Goal: Entertainment & Leisure: Browse casually

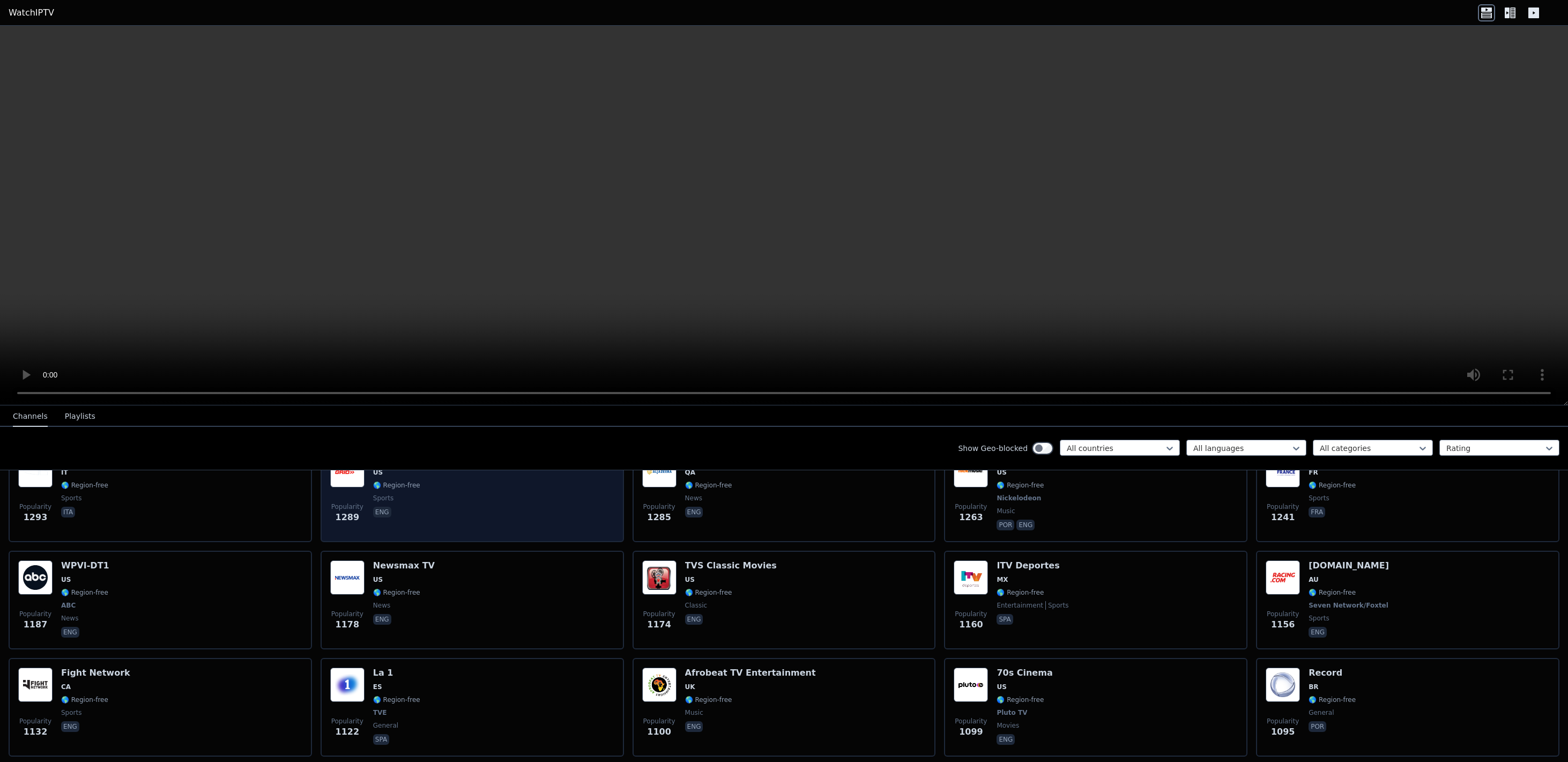
scroll to position [1606, 0]
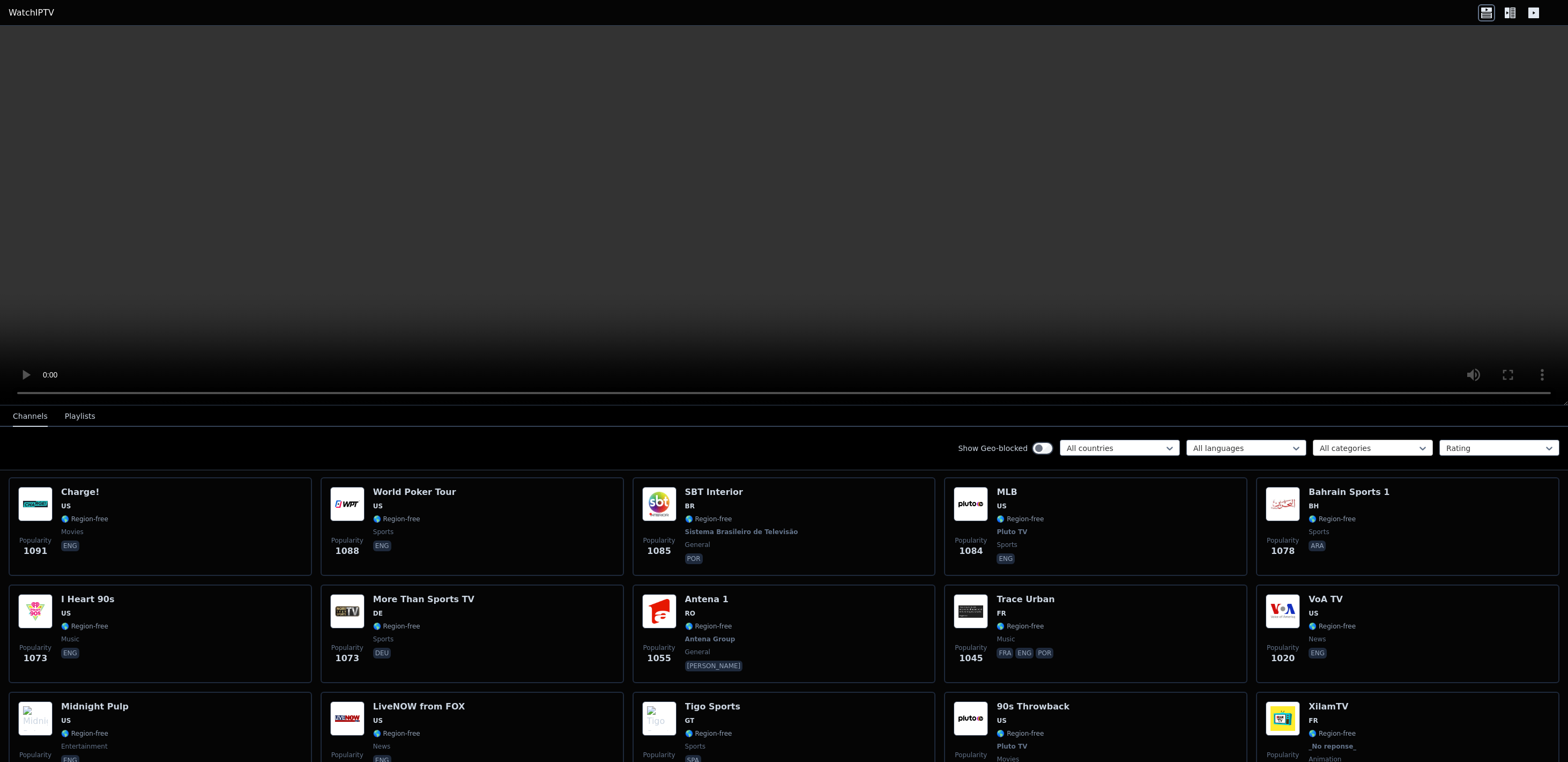
click at [1358, 447] on div at bounding box center [1368, 448] width 97 height 11
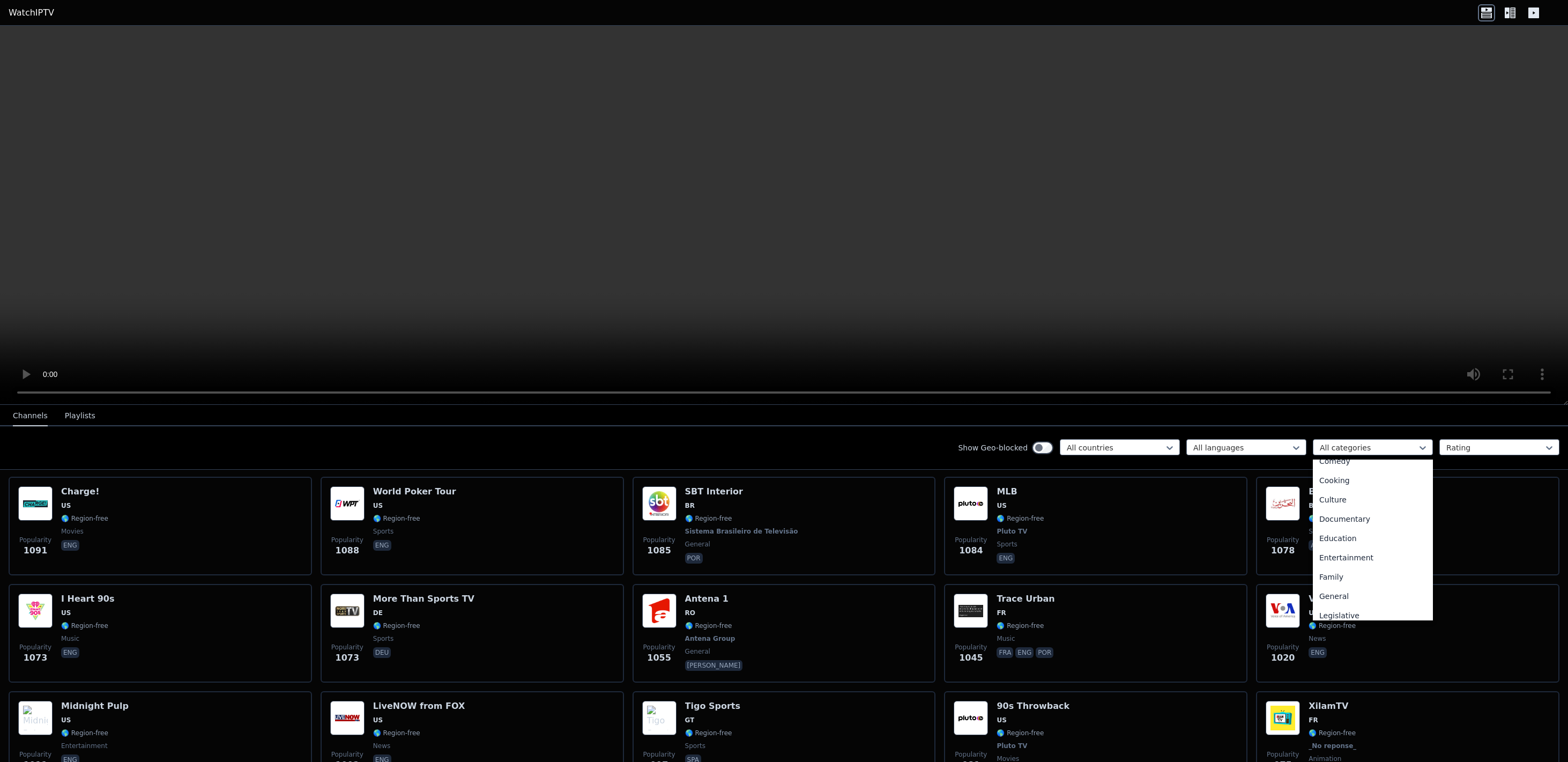
scroll to position [170, 0]
click at [1338, 590] on div "Movies" at bounding box center [1373, 590] width 120 height 19
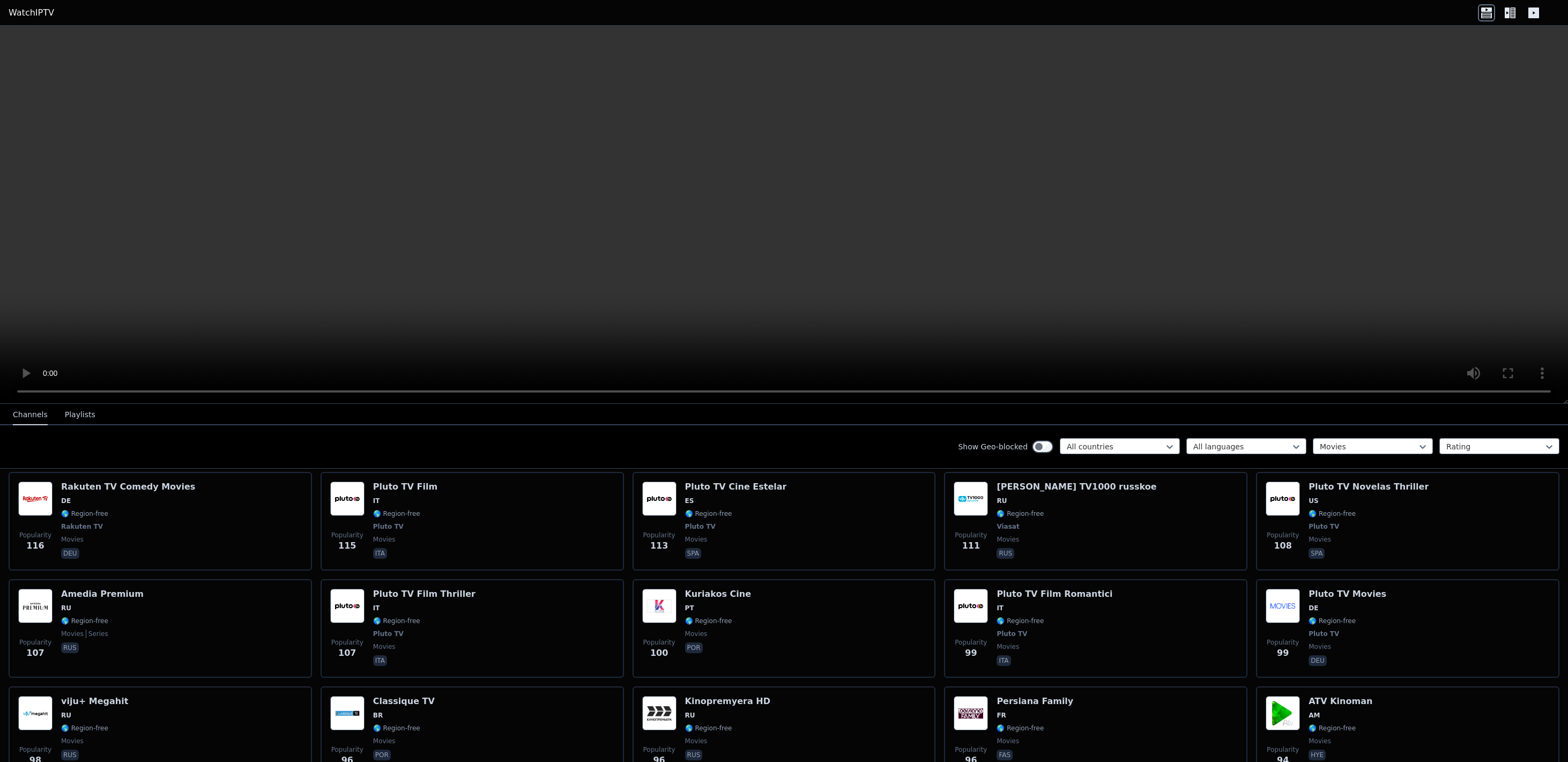
scroll to position [3223, 0]
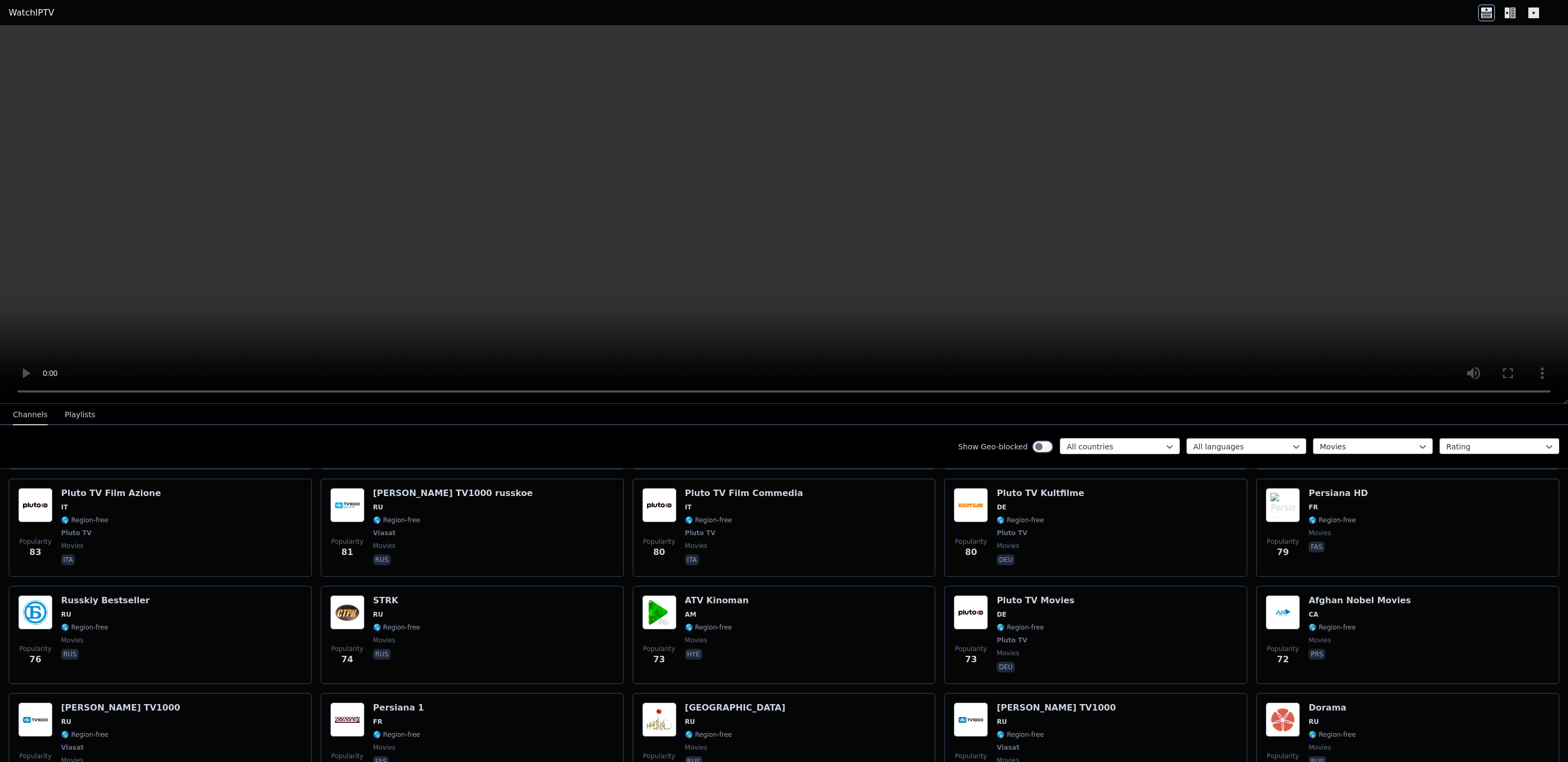
click at [1103, 442] on div at bounding box center [1116, 447] width 97 height 11
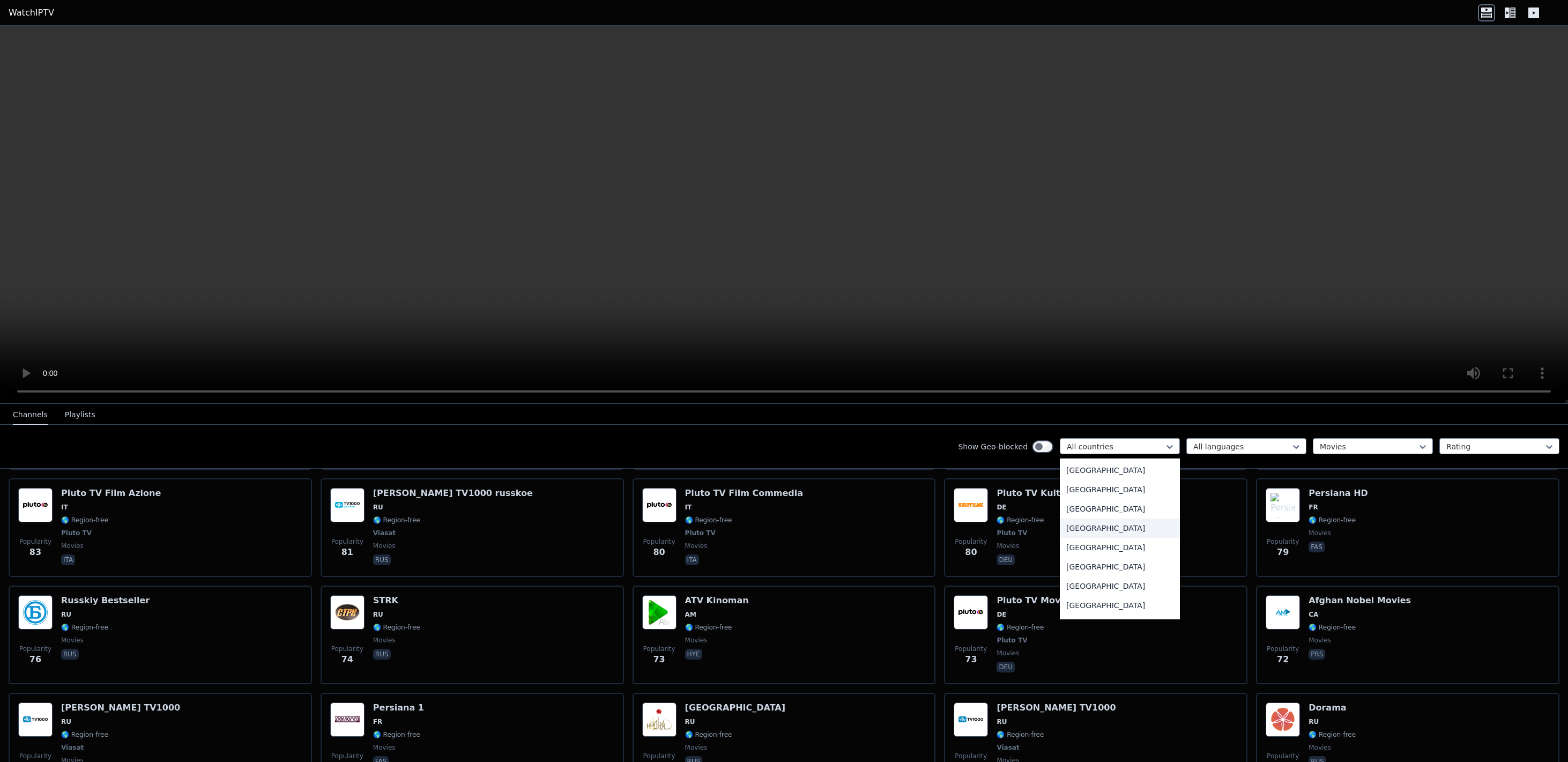
scroll to position [3783, 0]
click at [1110, 460] on div "[GEOGRAPHIC_DATA]" at bounding box center [1120, 463] width 120 height 19
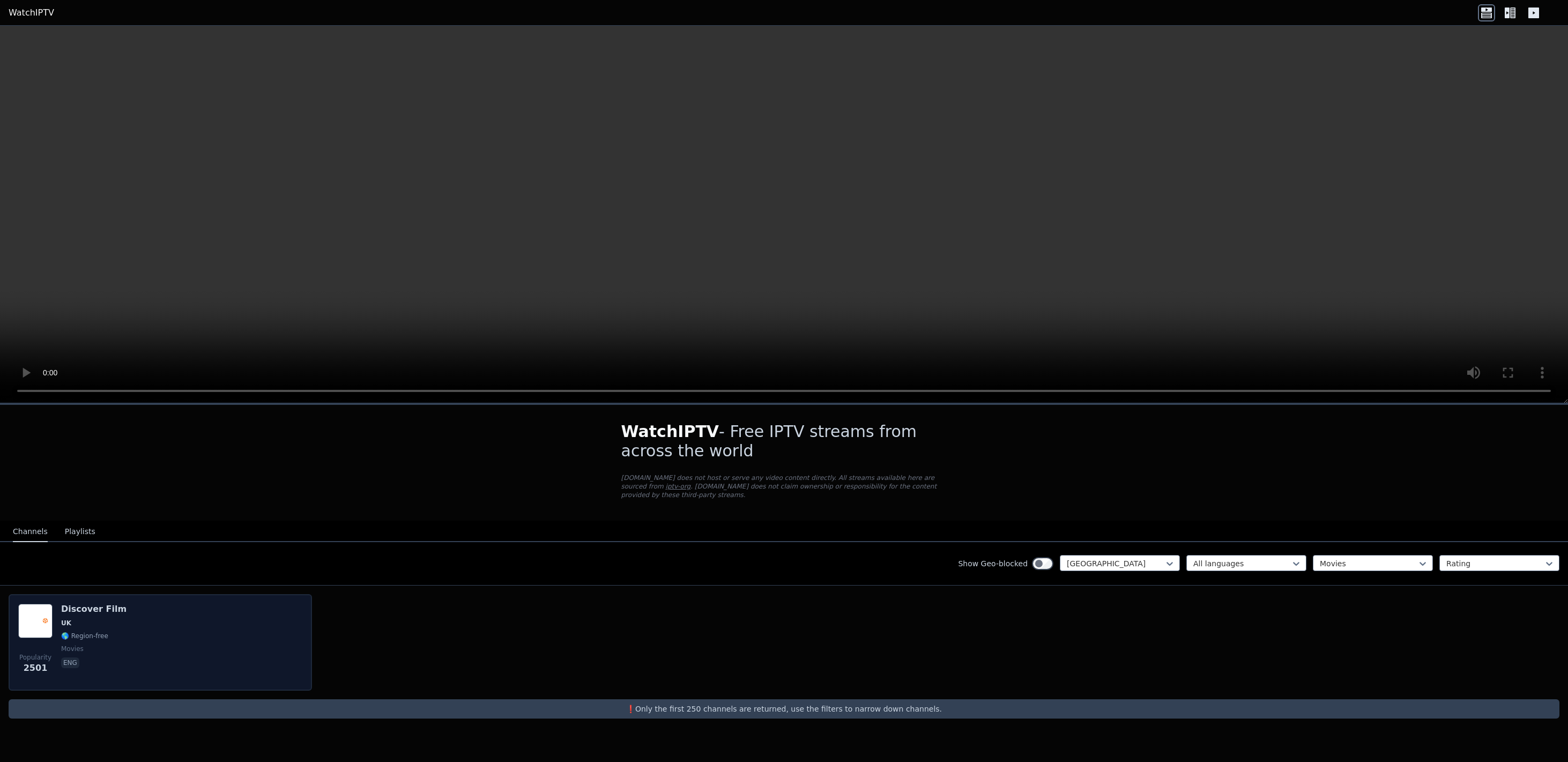
click at [79, 619] on span "UK" at bounding box center [93, 623] width 65 height 8
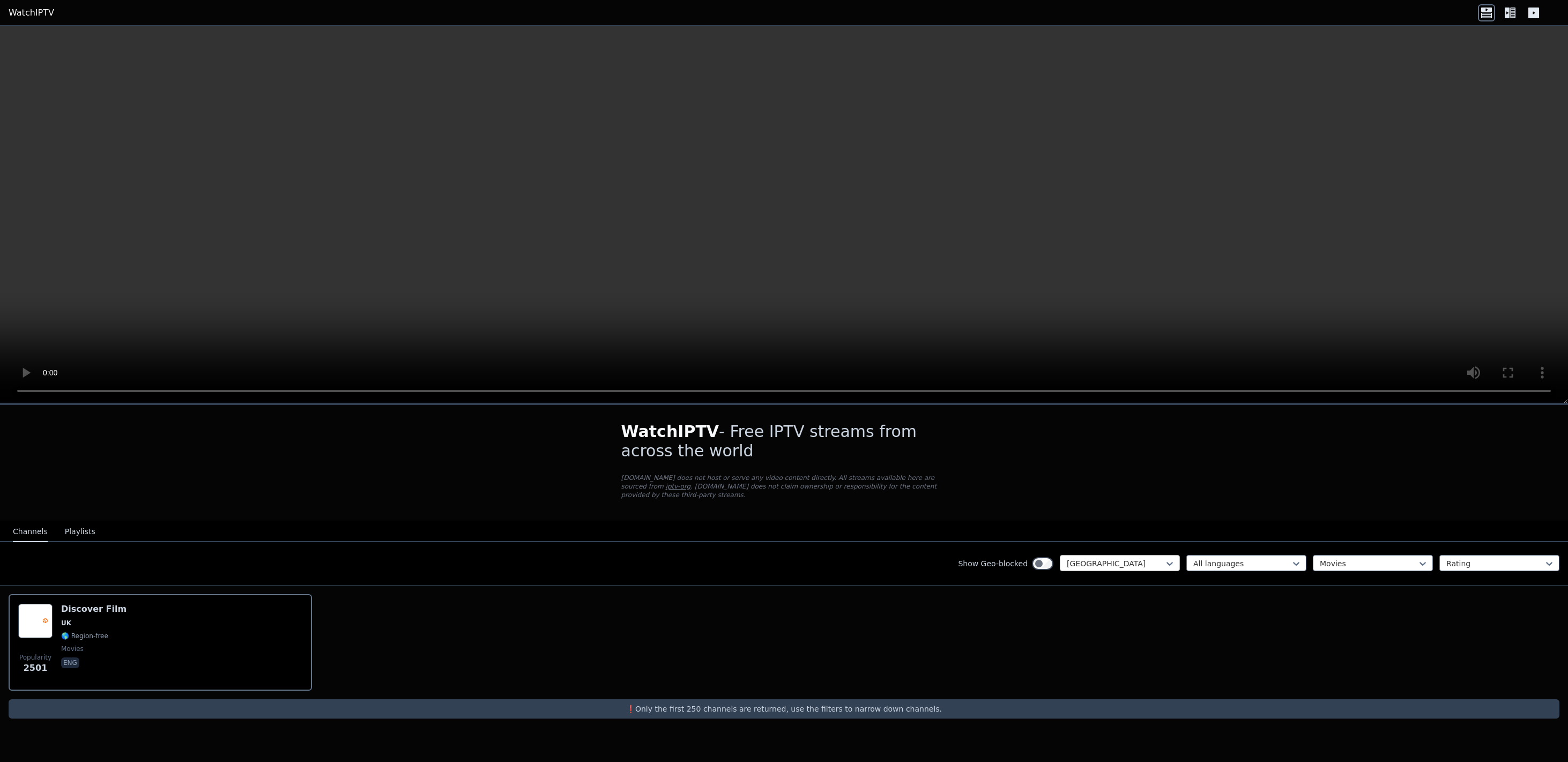
click at [1139, 562] on div at bounding box center [1116, 563] width 97 height 11
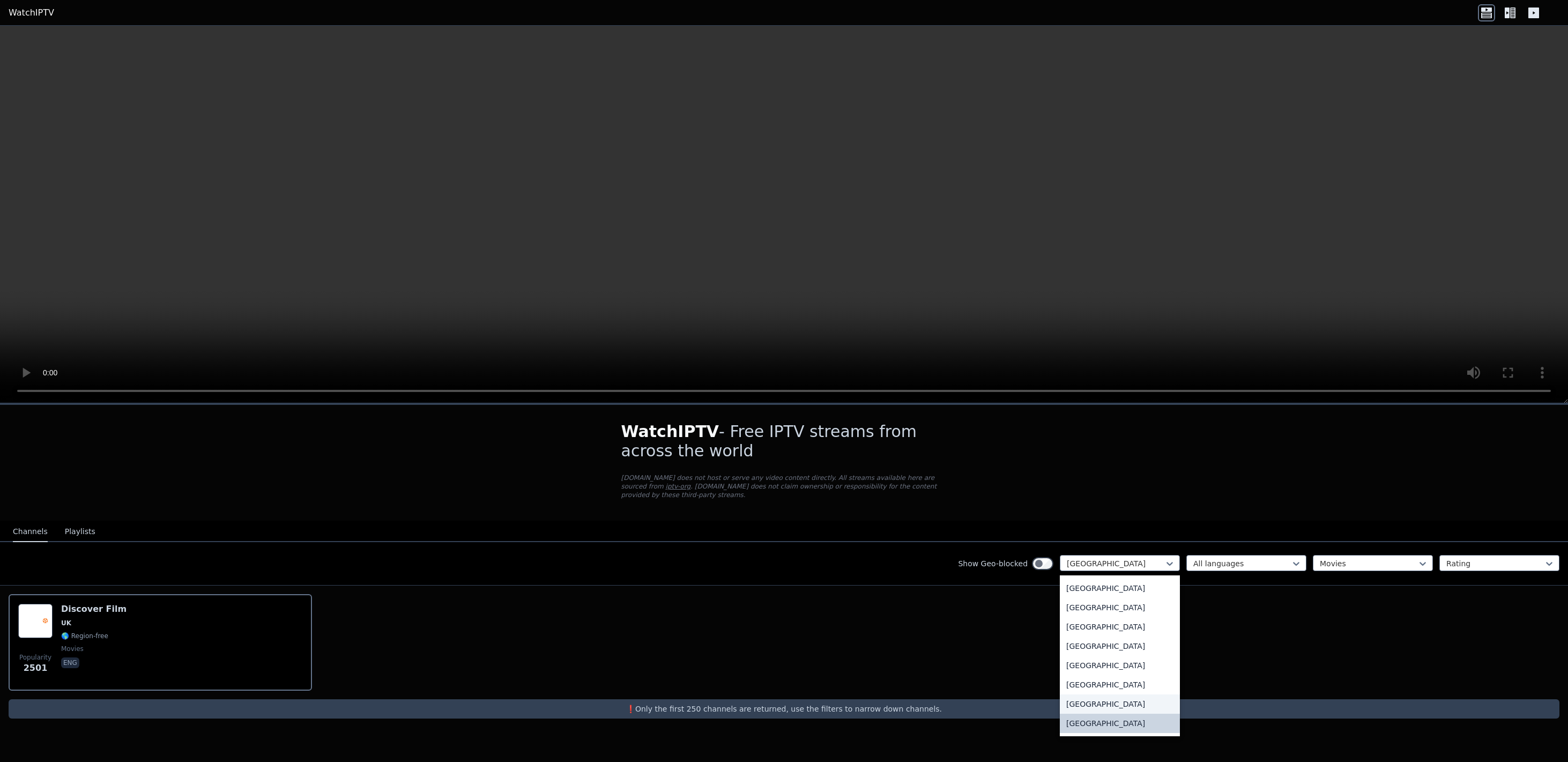
scroll to position [3650, 0]
click at [1104, 724] on div "[GEOGRAPHIC_DATA]" at bounding box center [1120, 731] width 120 height 19
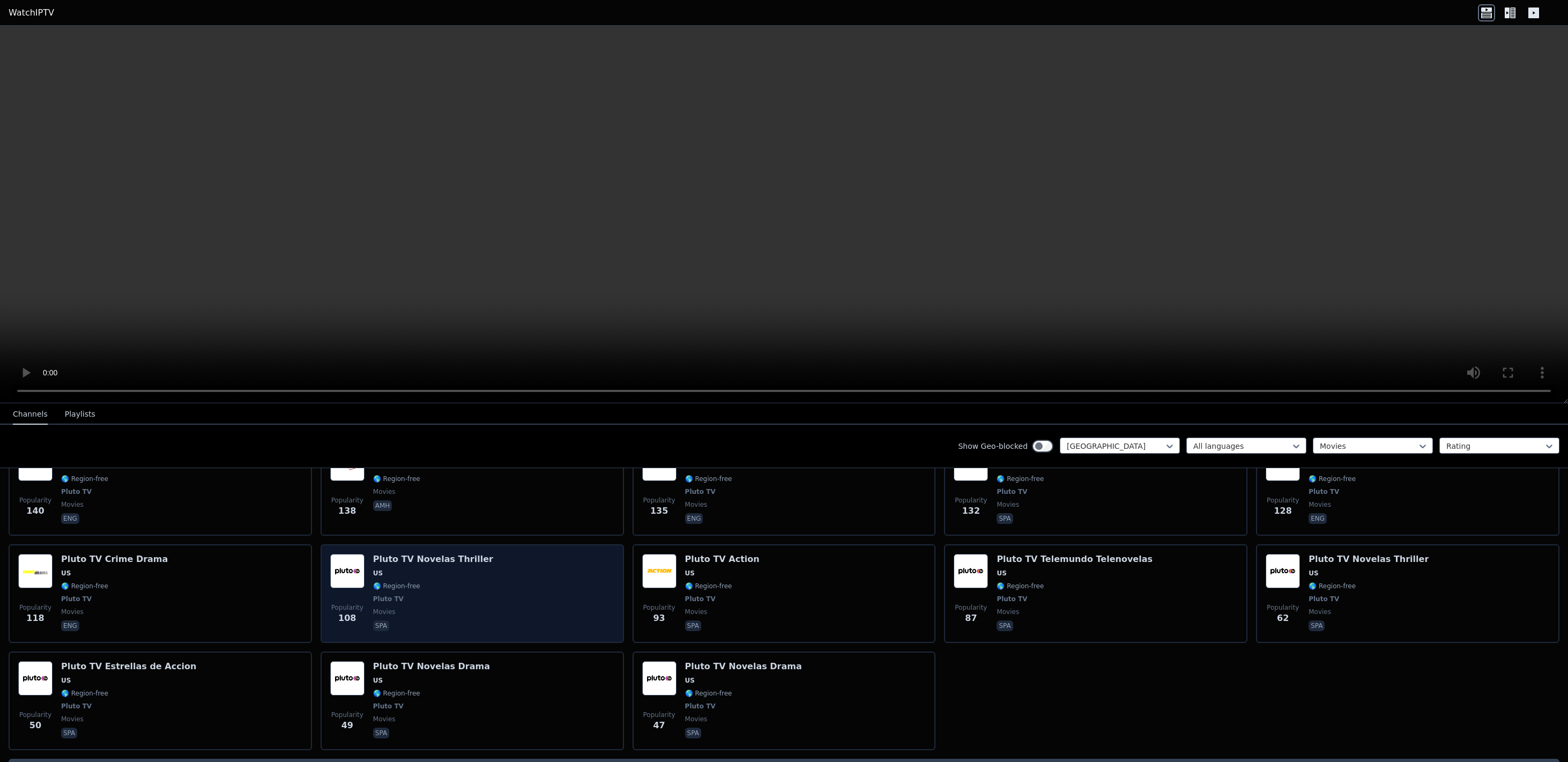
scroll to position [965, 0]
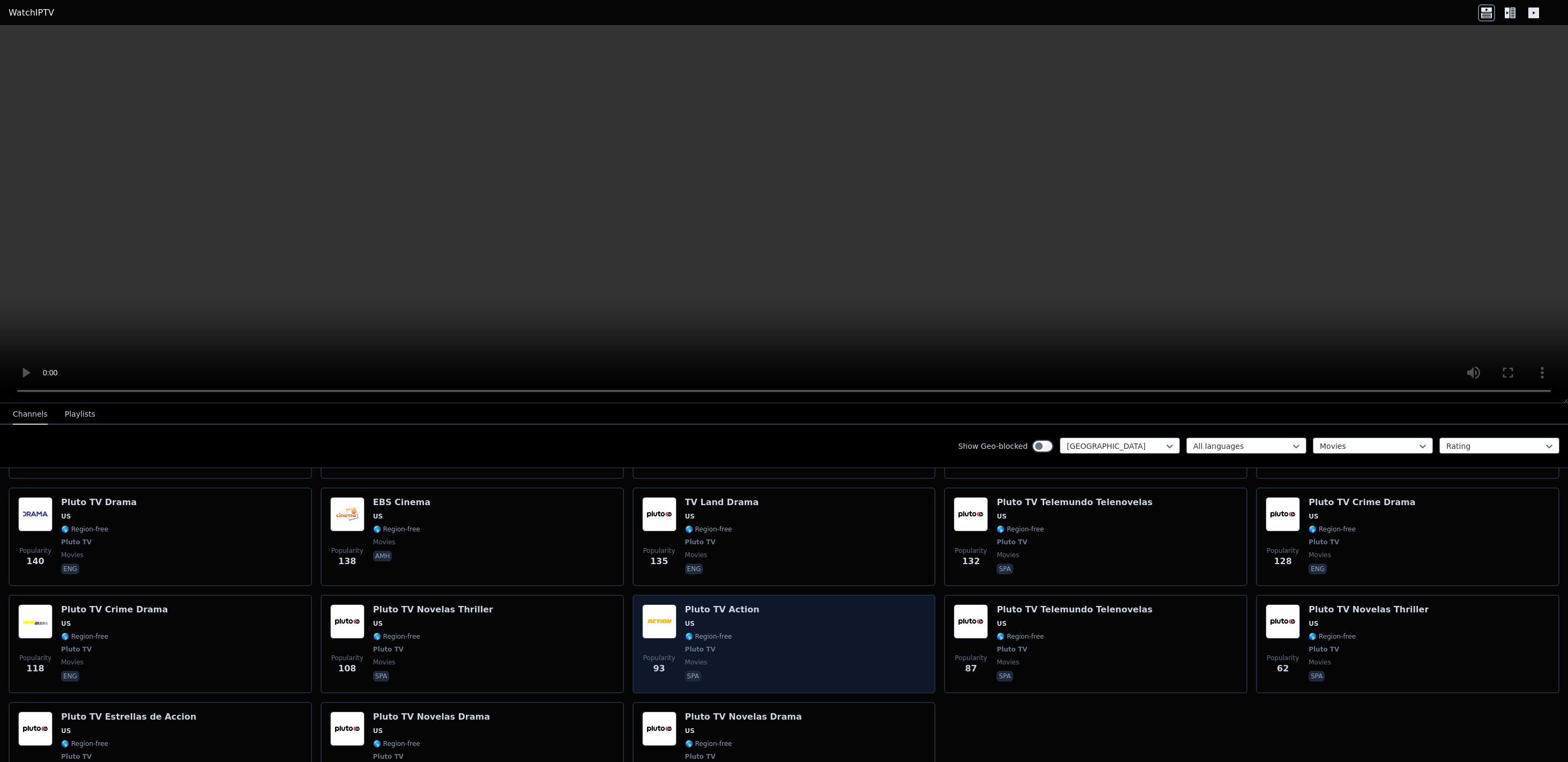
click at [738, 619] on span "US" at bounding box center [722, 623] width 74 height 8
